Goal: Entertainment & Leisure: Consume media (video, audio)

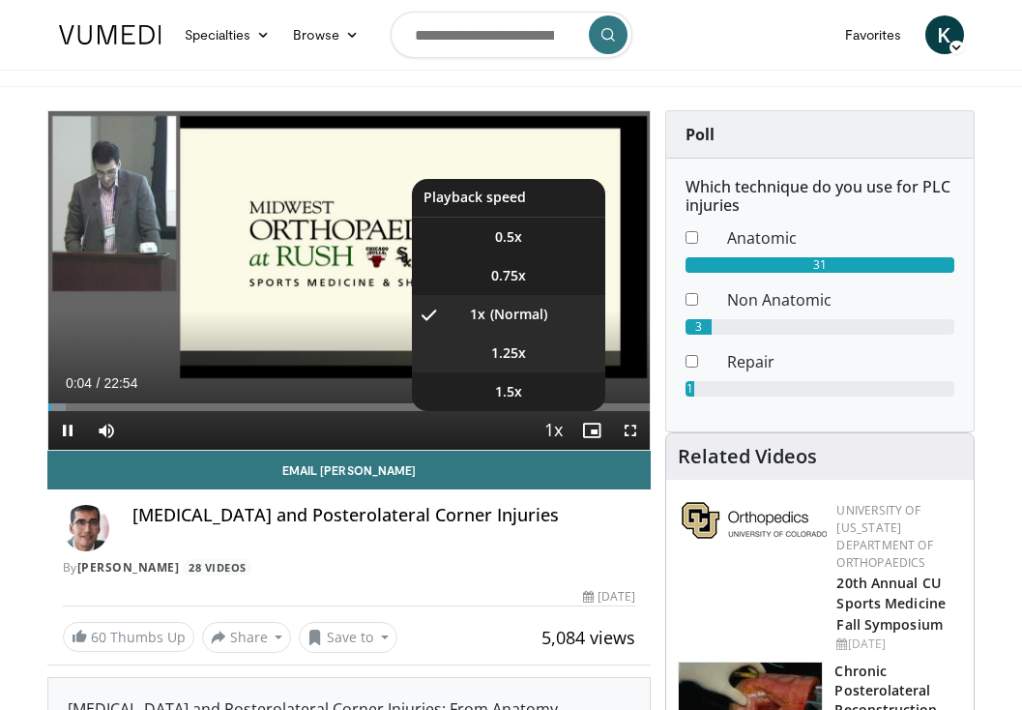
click at [560, 362] on li "1.25x" at bounding box center [508, 353] width 193 height 39
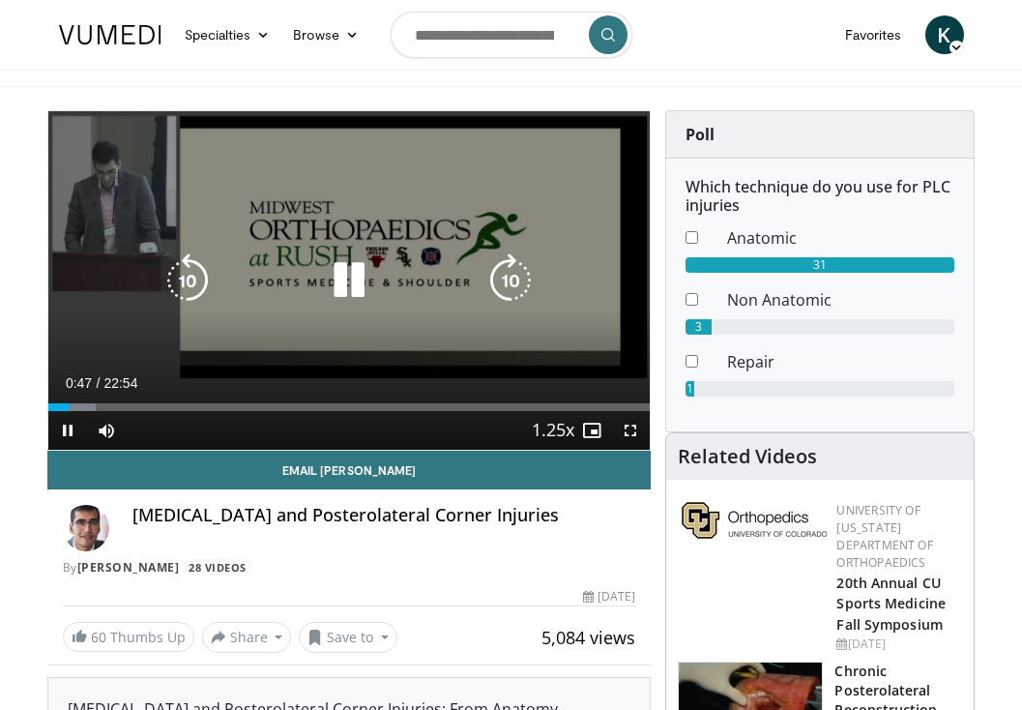
click at [358, 286] on icon "Video Player" at bounding box center [349, 280] width 54 height 54
click at [356, 284] on icon "Video Player" at bounding box center [349, 280] width 54 height 54
click at [344, 290] on icon "Video Player" at bounding box center [349, 280] width 54 height 54
